Goal: Transaction & Acquisition: Obtain resource

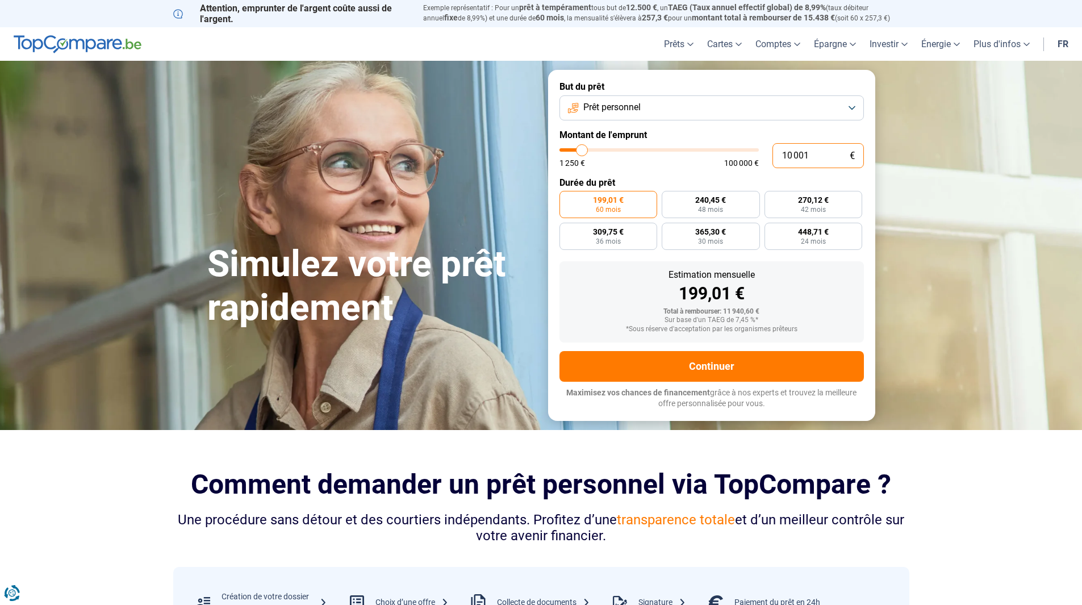
click at [792, 154] on input "10 001" at bounding box center [817, 155] width 91 height 25
type input "1 001"
type input "1250"
type input "1"
type input "1250"
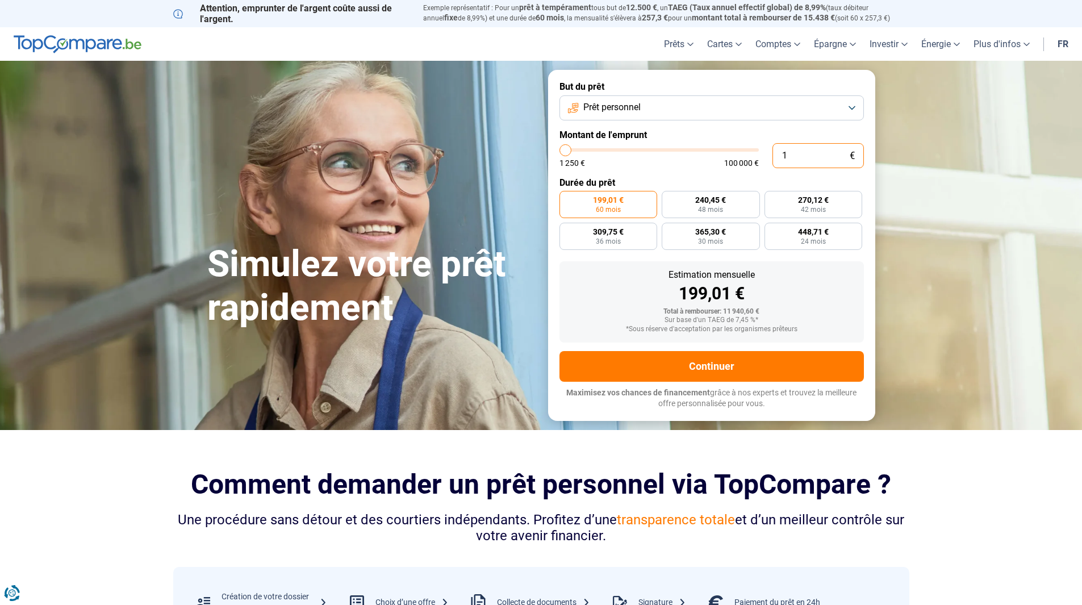
type input "14"
type input "1250"
type input "1"
type input "1250"
type input "0"
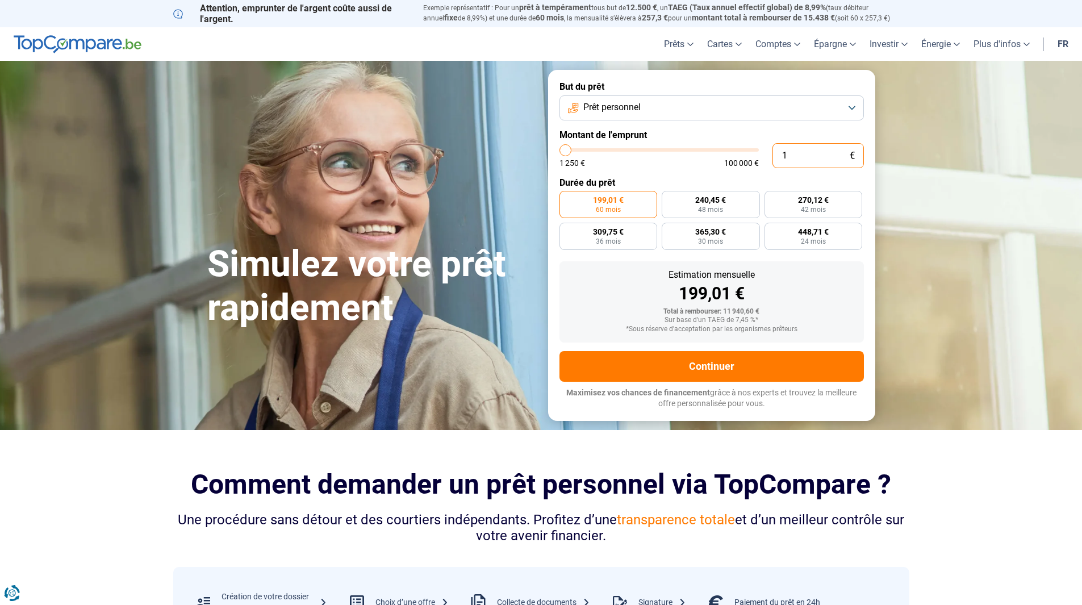
type input "1250"
type input "4"
type input "1250"
type input "40"
type input "1250"
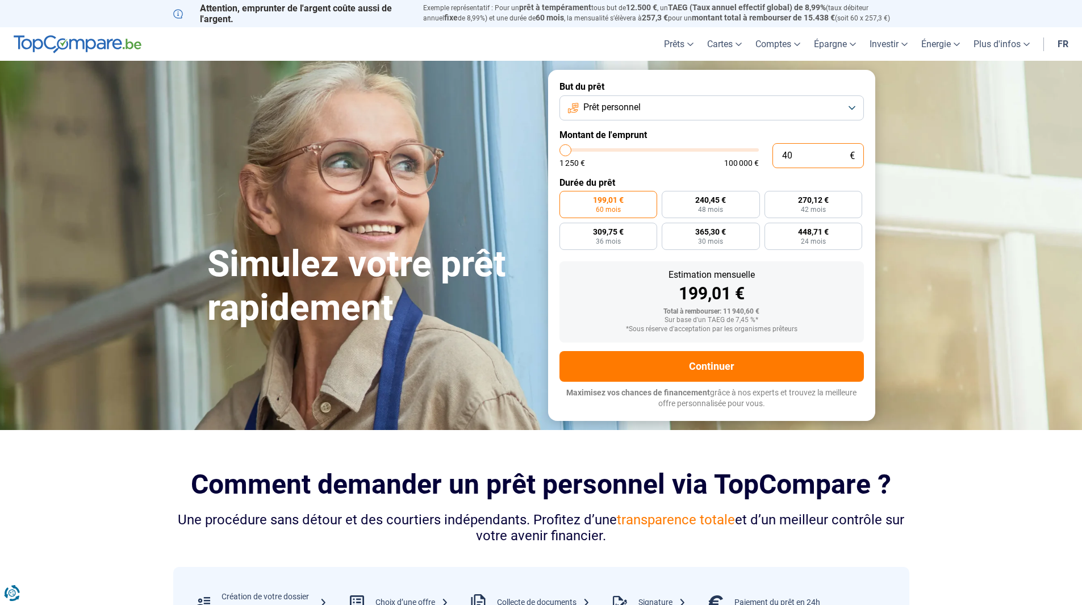
type input "400"
type input "1250"
type input "4 000"
type input "4000"
radio input "true"
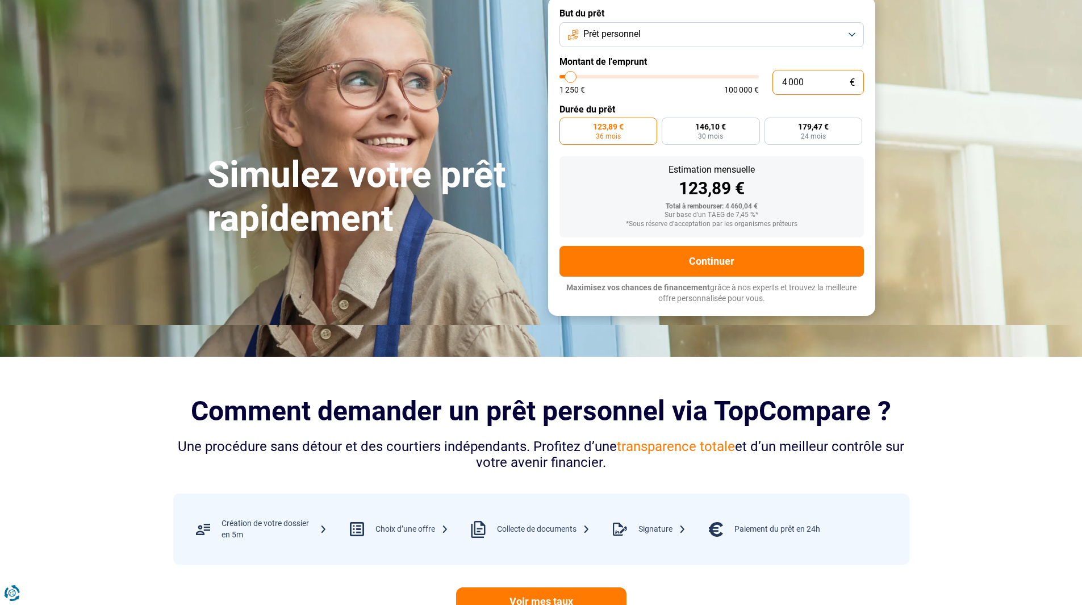
scroll to position [284, 0]
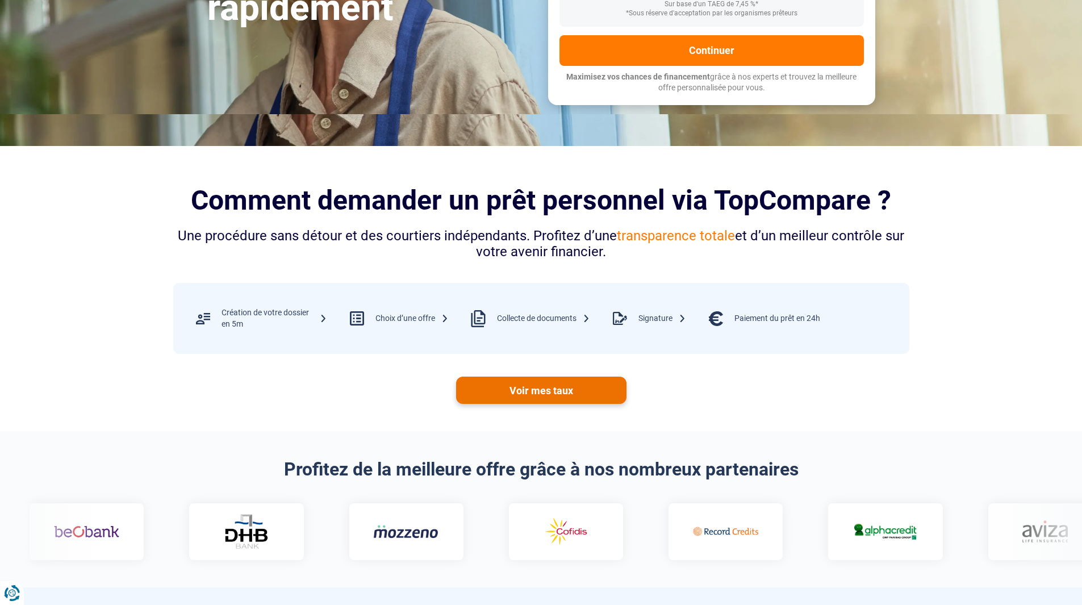
type input "4 000"
click at [530, 393] on link "Voir mes taux" at bounding box center [541, 390] width 170 height 27
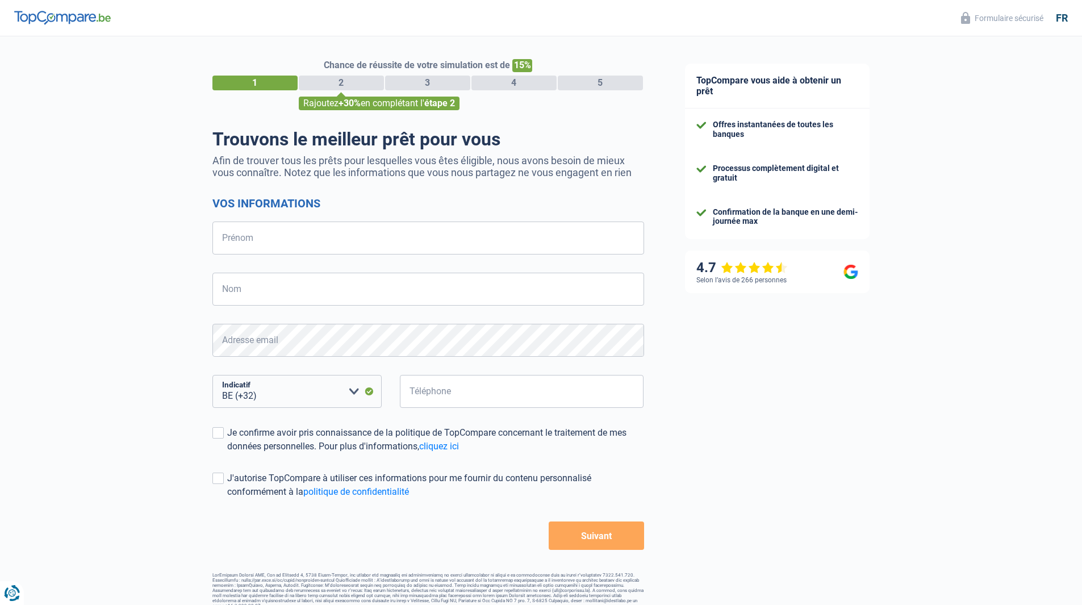
select select "32"
